Goal: Navigation & Orientation: Find specific page/section

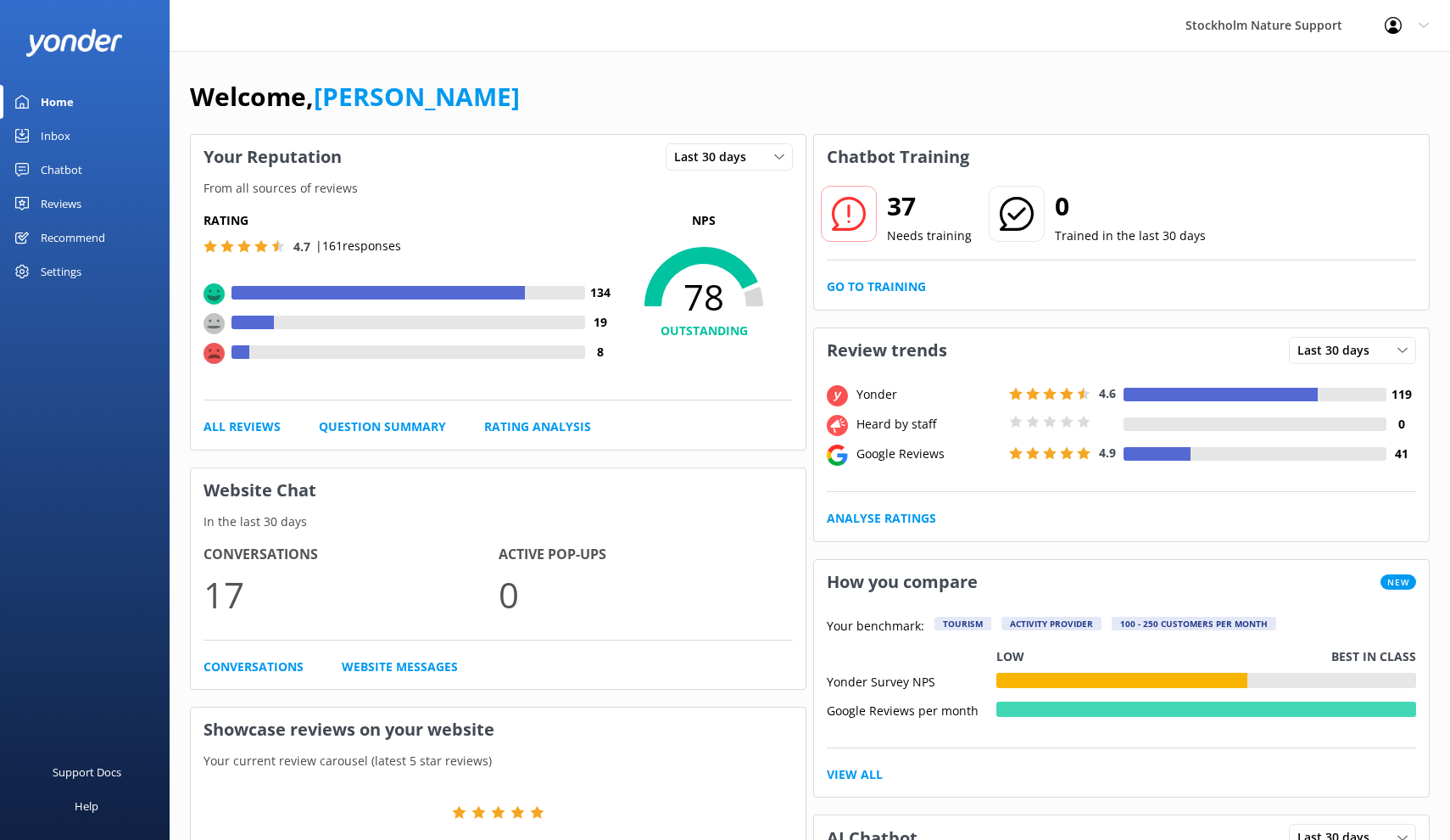
click at [64, 204] on div "Reviews" at bounding box center [61, 203] width 41 height 34
